Goal: Find specific fact: Find specific fact

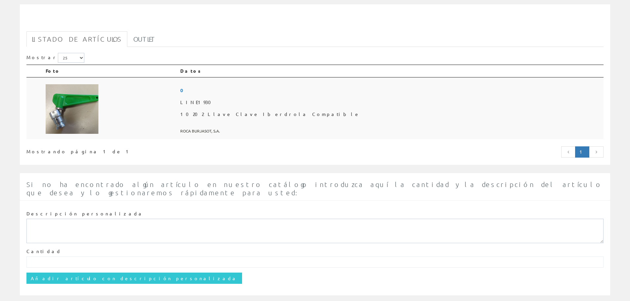
scroll to position [81, 0]
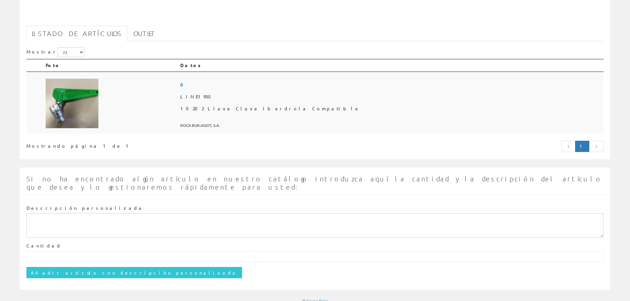
click at [75, 103] on img at bounding box center [72, 104] width 53 height 50
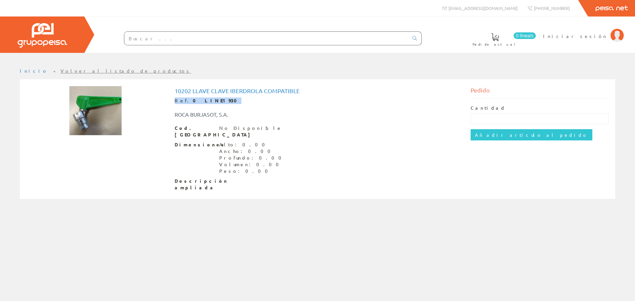
drag, startPoint x: 303, startPoint y: 92, endPoint x: 210, endPoint y: 94, distance: 93.0
click at [210, 94] on div "10202 Llave Clave Iberdrola Compatible Ref. 0 LINE1930 [GEOGRAPHIC_DATA], S.A. …" at bounding box center [318, 139] width 286 height 103
click at [206, 101] on strong "0 LINE1930" at bounding box center [217, 101] width 49 height 6
drag, startPoint x: 209, startPoint y: 99, endPoint x: 175, endPoint y: 90, distance: 35.5
click at [175, 90] on div "10202 Llave Clave Iberdrola Compatible Ref. 0 LINE1930 [GEOGRAPHIC_DATA], S.A. …" at bounding box center [318, 139] width 286 height 103
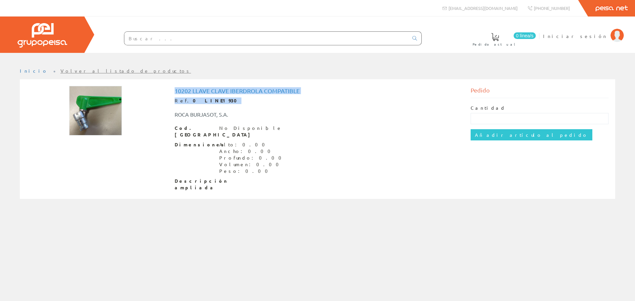
copy div "10202 Llave Clave Iberdrola Compatible Ref. 0 LINE1930"
drag, startPoint x: 236, startPoint y: 107, endPoint x: 232, endPoint y: 113, distance: 7.9
click at [236, 107] on div "ROCA BURJASOT, S.A." at bounding box center [318, 111] width 296 height 14
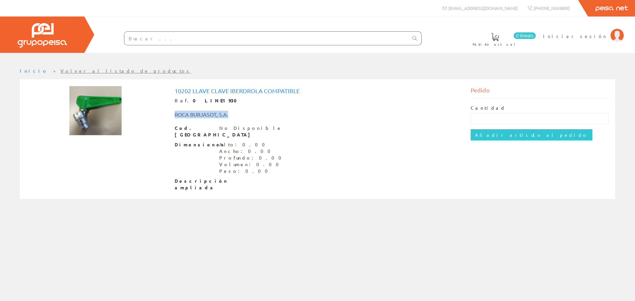
drag, startPoint x: 228, startPoint y: 115, endPoint x: 171, endPoint y: 115, distance: 56.2
click at [171, 115] on div "ROCA BURJASOT, S.A." at bounding box center [256, 115] width 173 height 8
copy div "ROCA BURJASOT, S.A."
